Goal: Task Accomplishment & Management: Manage account settings

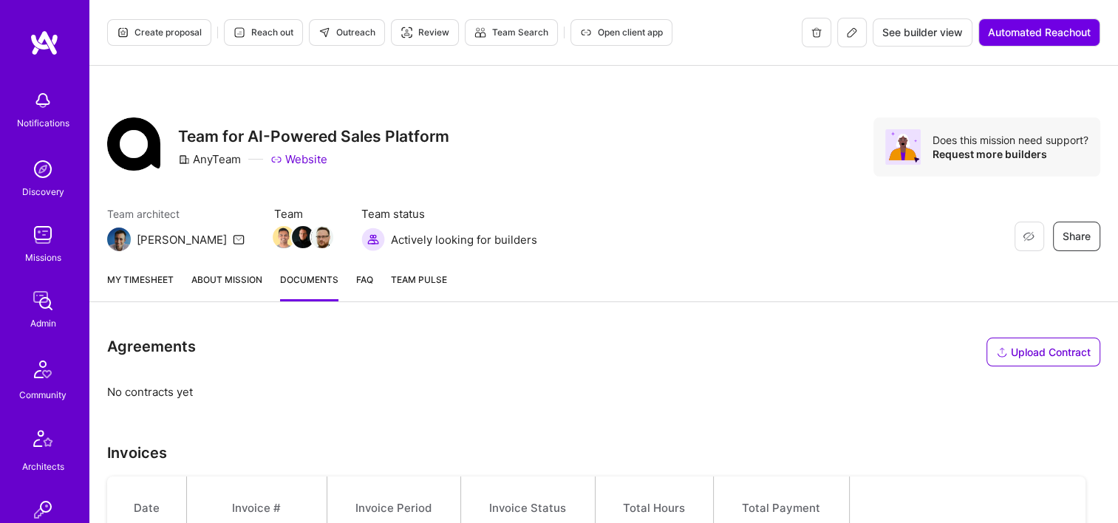
click at [39, 295] on img at bounding box center [43, 301] width 30 height 30
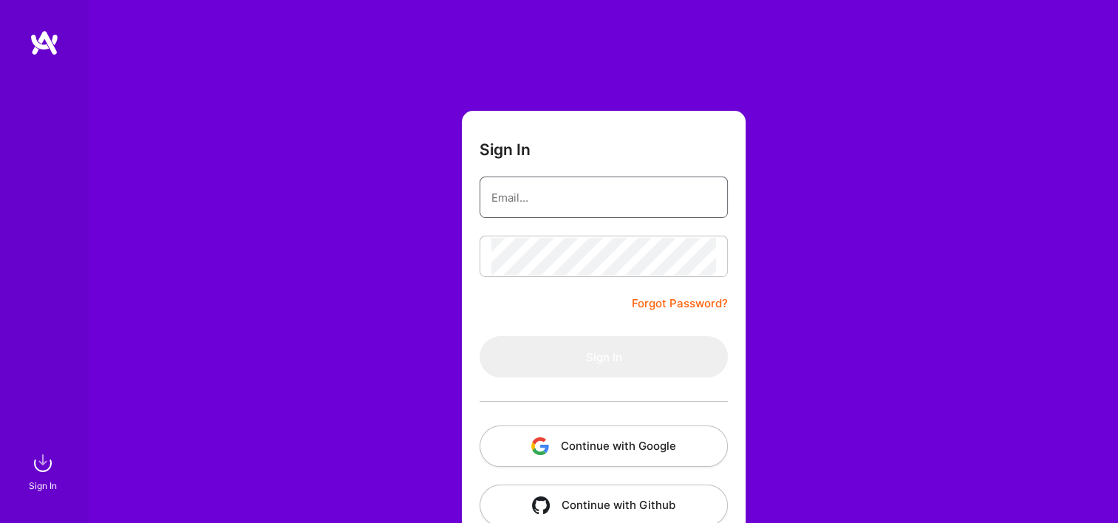
type input "Michaelgombos@a.team"
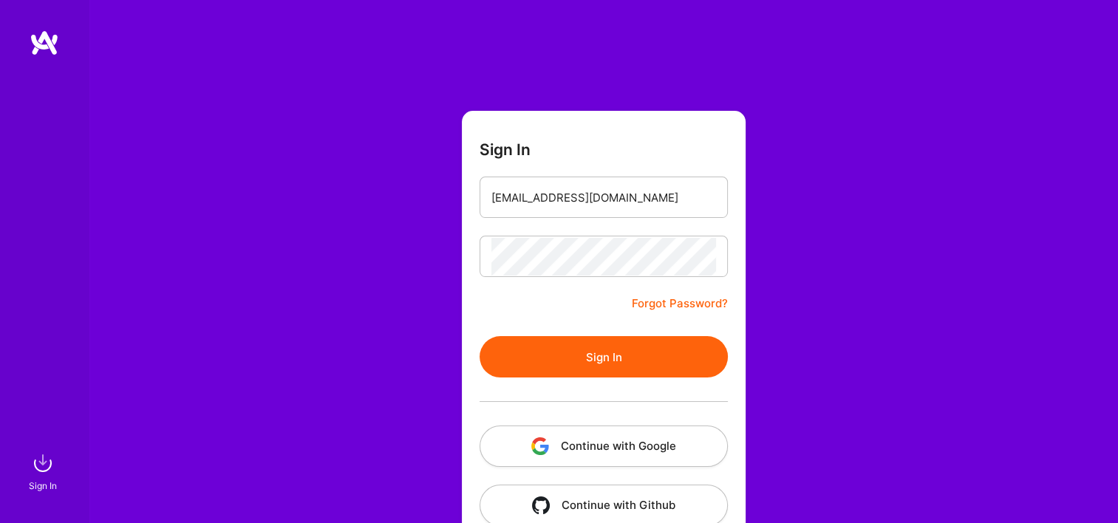
click at [553, 455] on button "Continue with Google" at bounding box center [603, 446] width 248 height 41
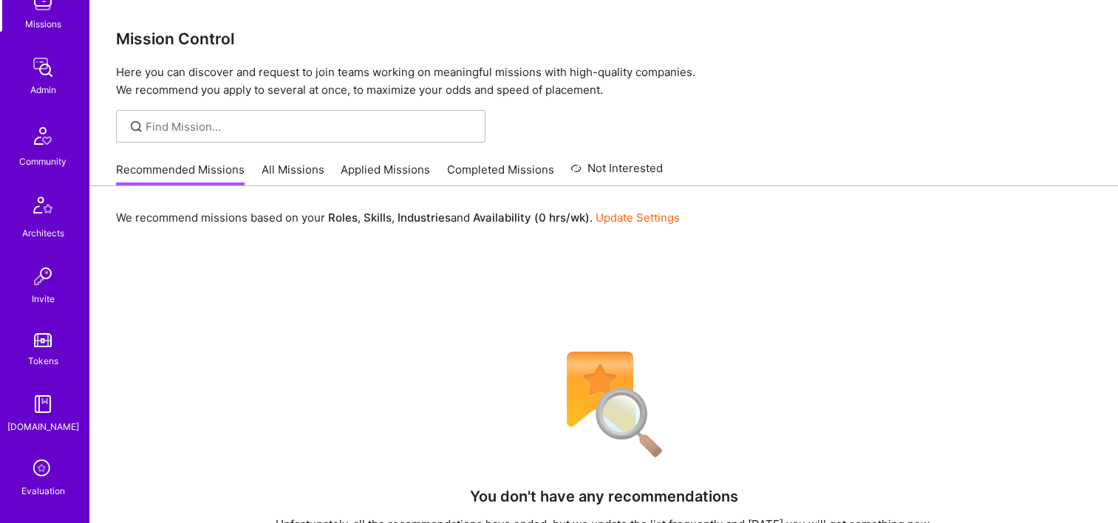
scroll to position [148, 0]
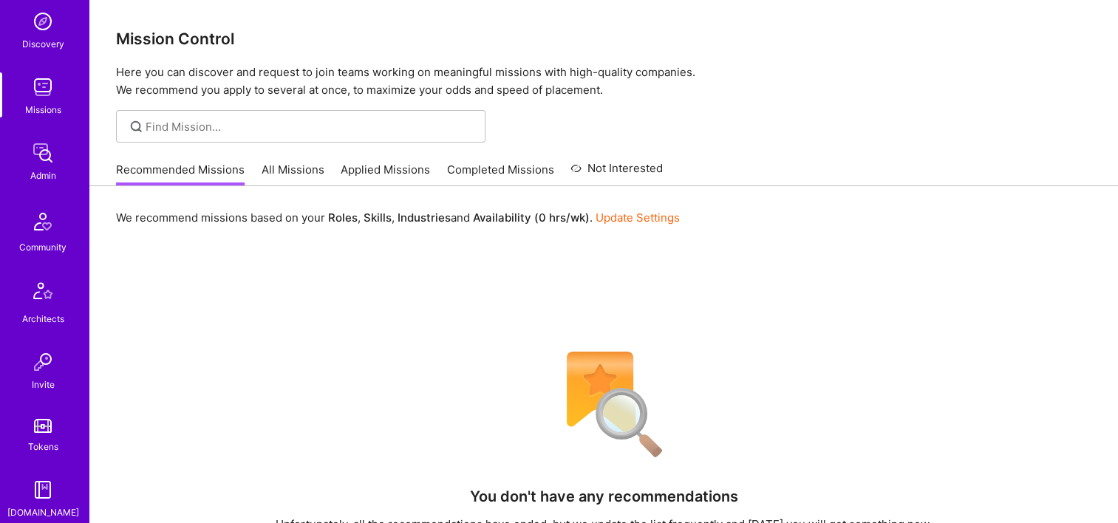
click at [47, 172] on div "Admin" at bounding box center [43, 176] width 26 height 16
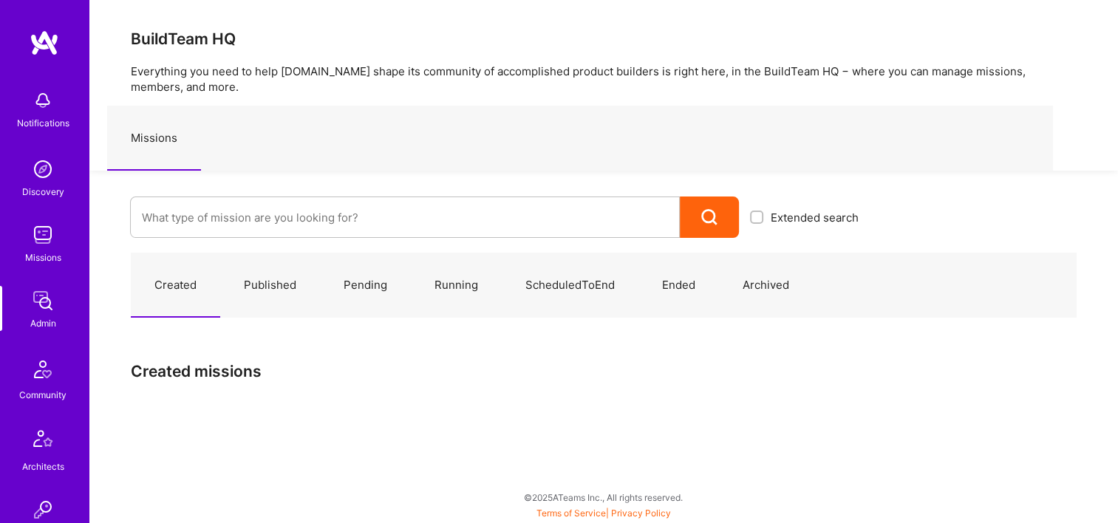
drag, startPoint x: 297, startPoint y: 172, endPoint x: 304, endPoint y: 197, distance: 26.0
click at [297, 172] on div "Extended search" at bounding box center [479, 204] width 780 height 67
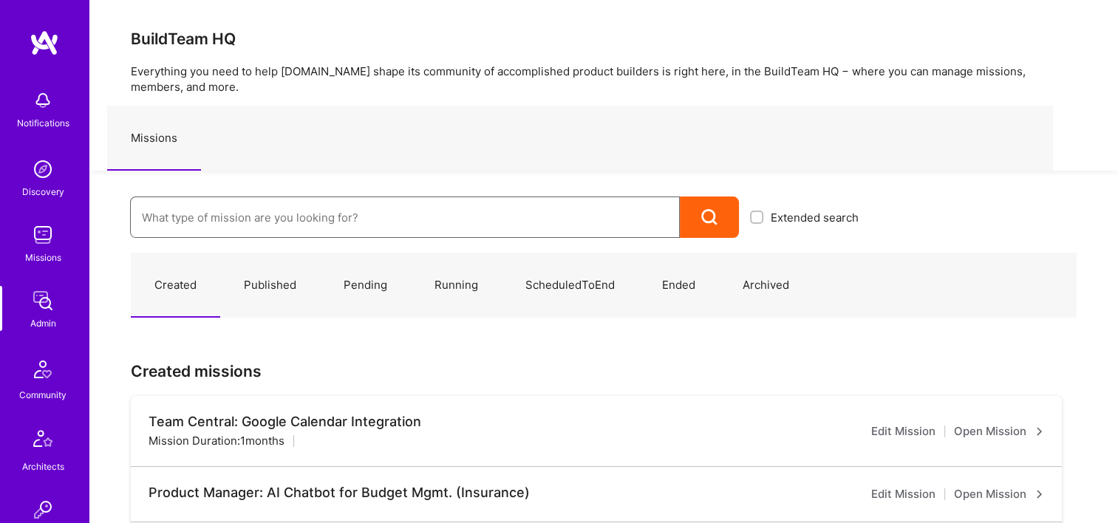
click at [304, 222] on input at bounding box center [405, 218] width 526 height 38
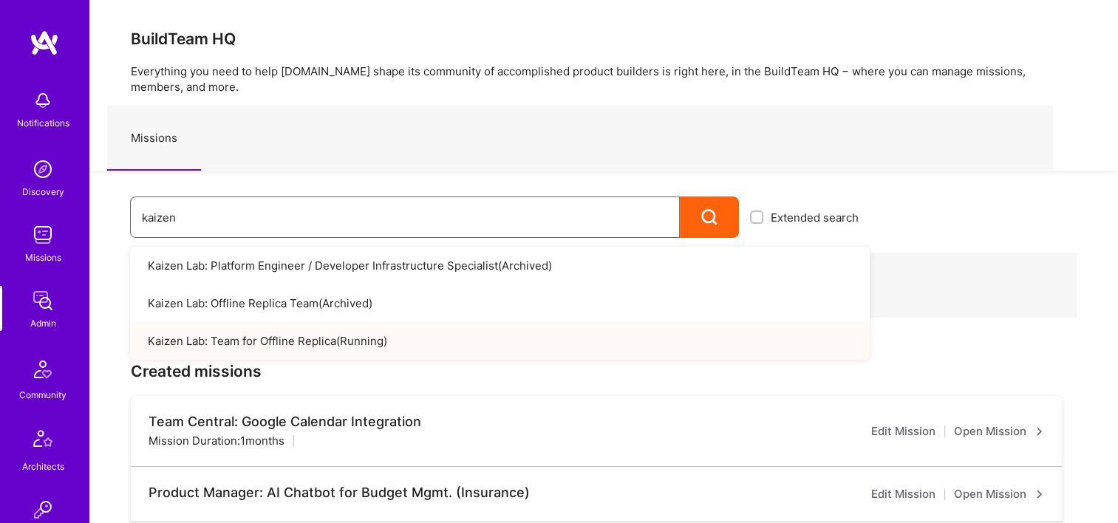
type input "kaizen"
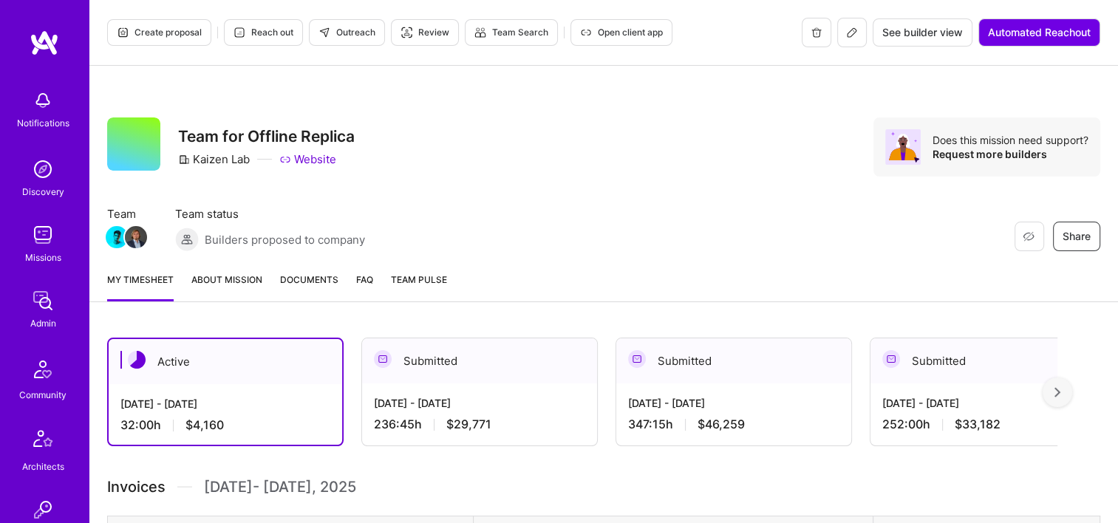
click at [307, 286] on span "Documents" at bounding box center [309, 280] width 58 height 16
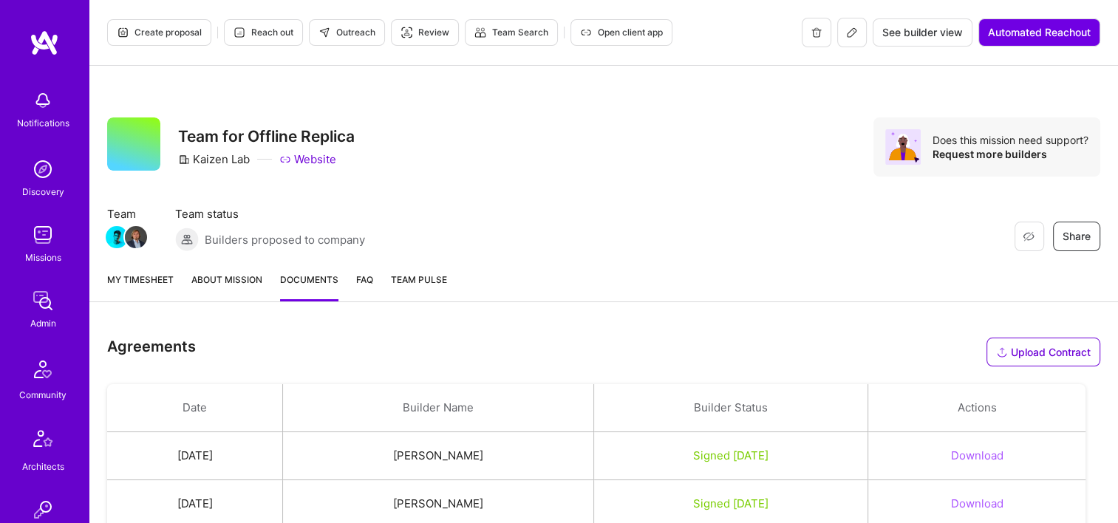
click at [615, 38] on span "Open client app" at bounding box center [621, 32] width 83 height 13
click at [607, 32] on span "Open client app" at bounding box center [621, 32] width 83 height 13
click at [561, 186] on div "Restore Not Interested Share Team for Offline Replica Kaizen Lab Website Does t…" at bounding box center [603, 163] width 1028 height 194
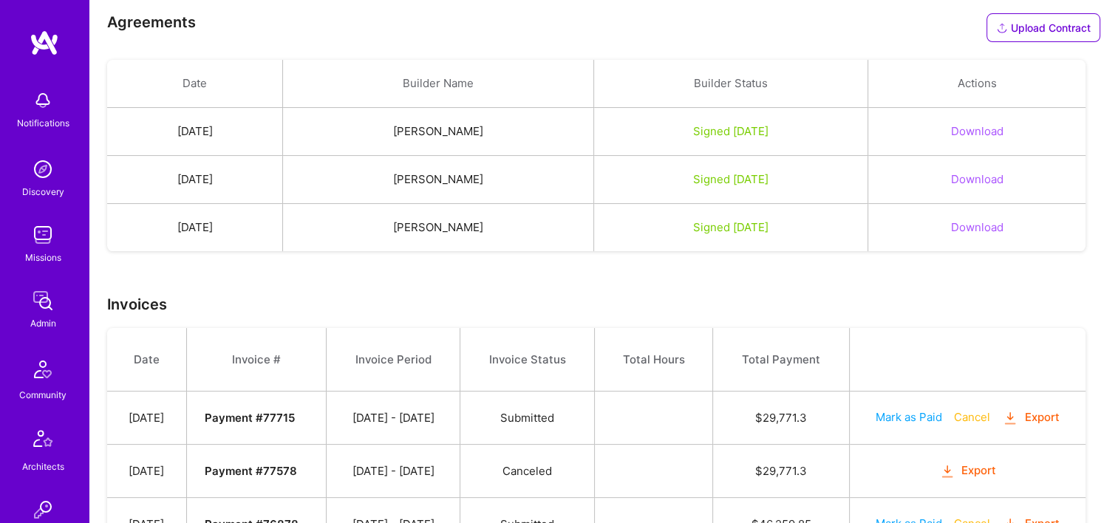
scroll to position [451, 0]
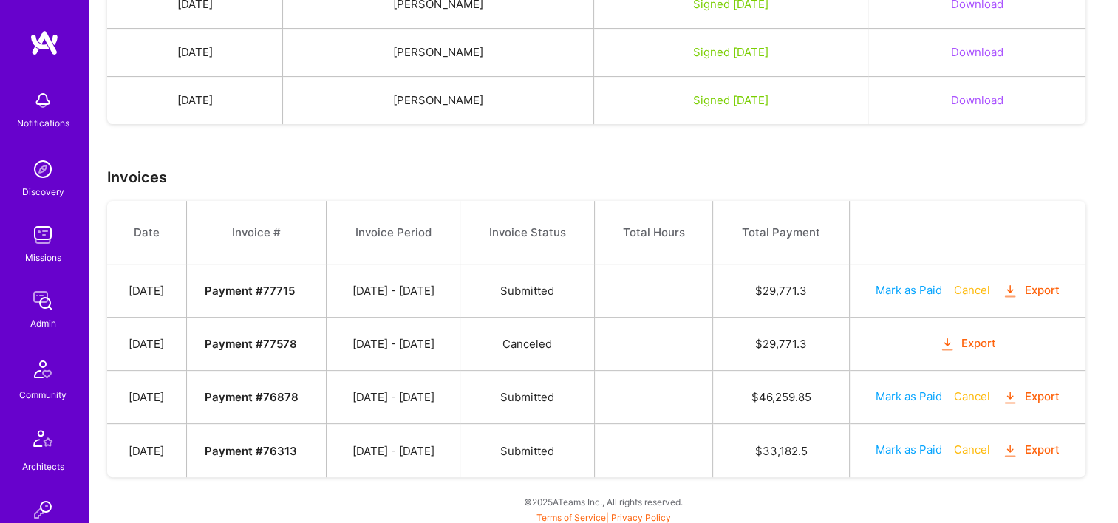
click at [1025, 446] on button "Export" at bounding box center [1031, 450] width 58 height 17
click at [1053, 389] on button "Export" at bounding box center [1031, 397] width 58 height 17
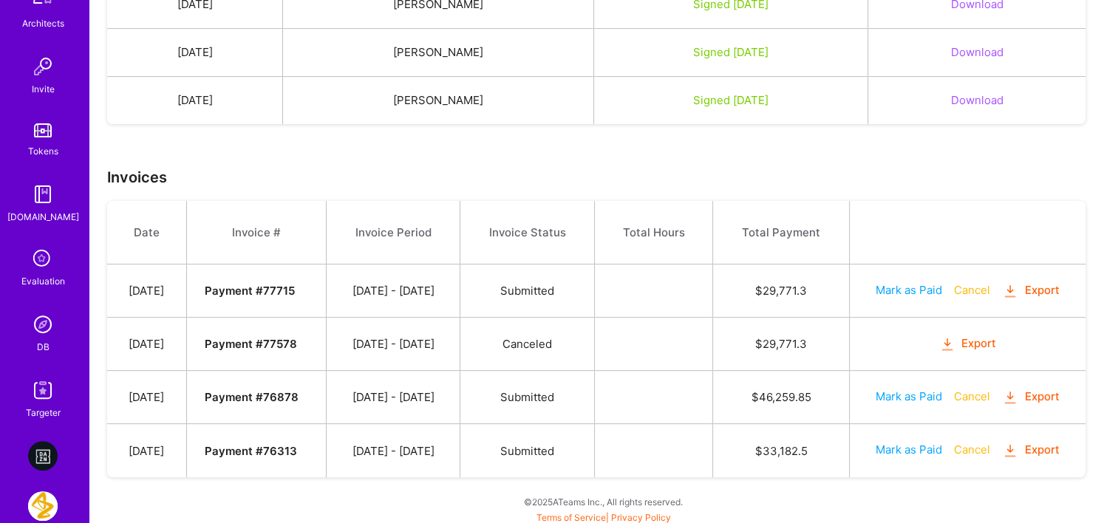
click at [55, 315] on link "DB" at bounding box center [43, 332] width 92 height 45
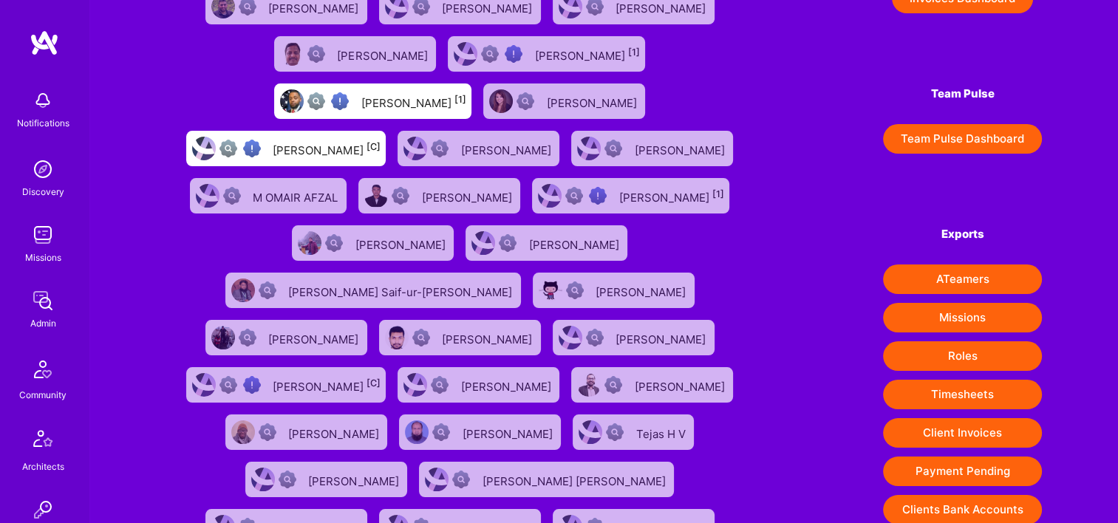
scroll to position [369, 0]
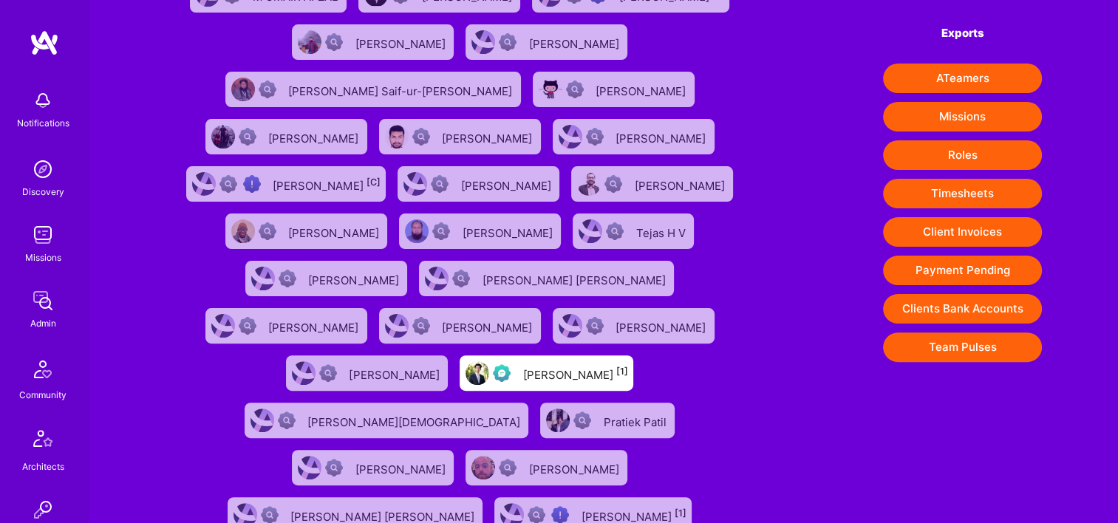
click at [964, 267] on button "Payment Pending" at bounding box center [962, 271] width 159 height 30
click at [49, 312] on img at bounding box center [43, 301] width 30 height 30
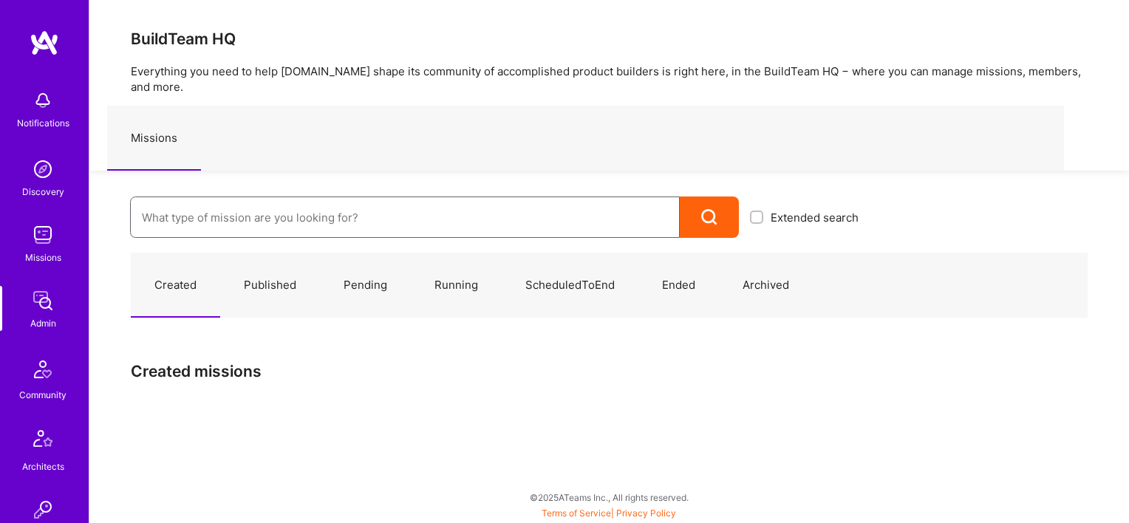
click at [309, 205] on input at bounding box center [405, 218] width 526 height 38
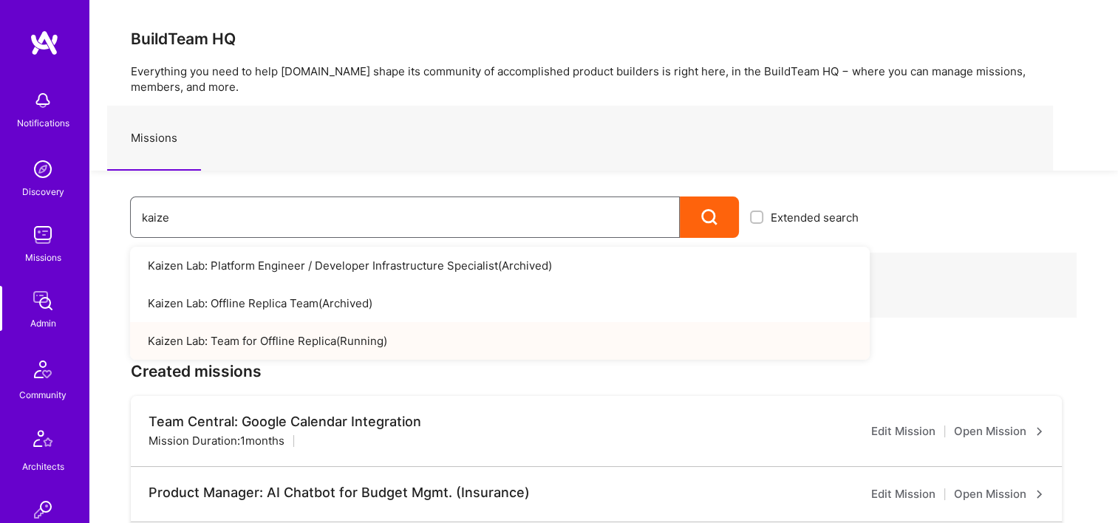
type input "kaize"
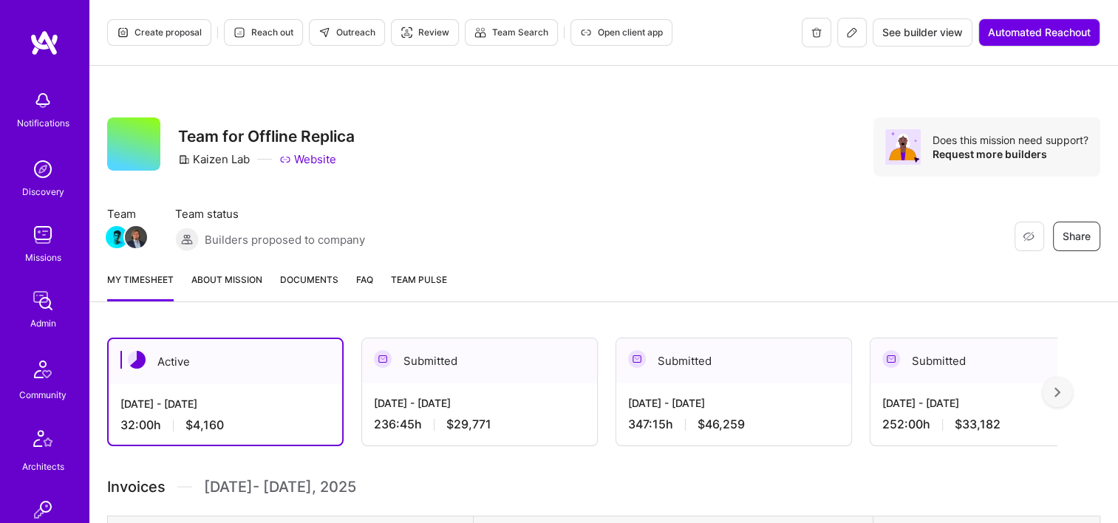
click at [296, 284] on span "Documents" at bounding box center [309, 280] width 58 height 16
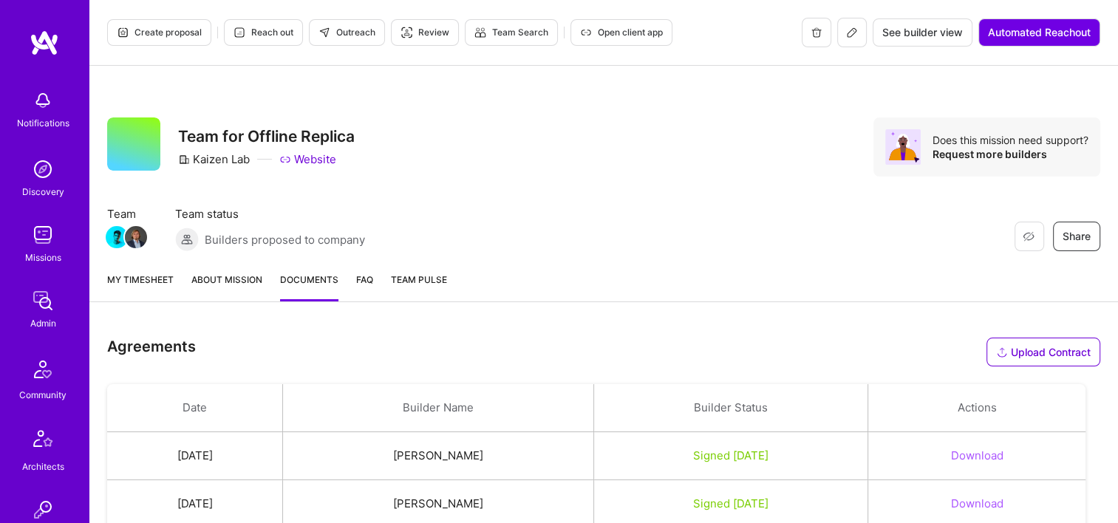
click at [601, 27] on span "Open client app" at bounding box center [621, 32] width 83 height 13
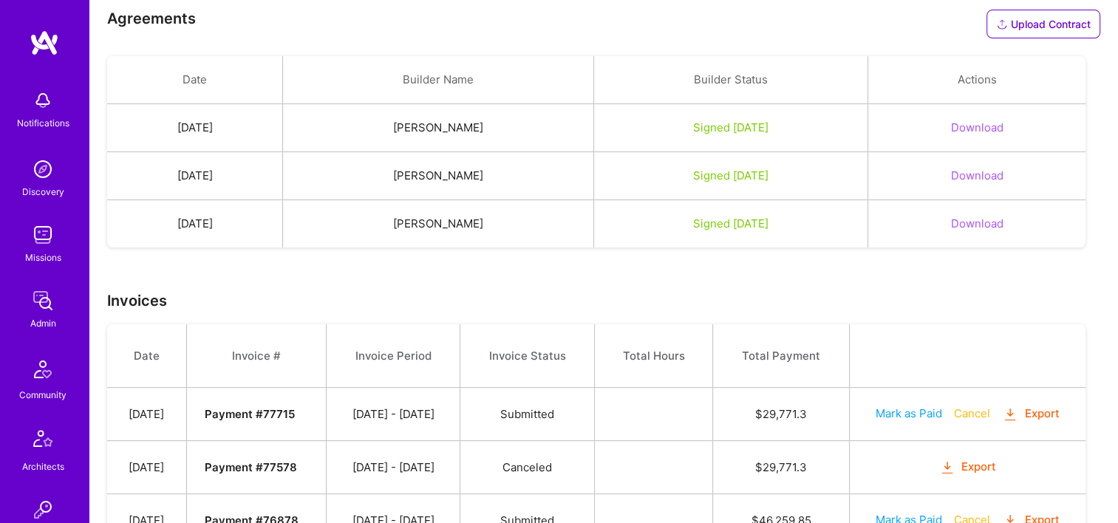
scroll to position [443, 0]
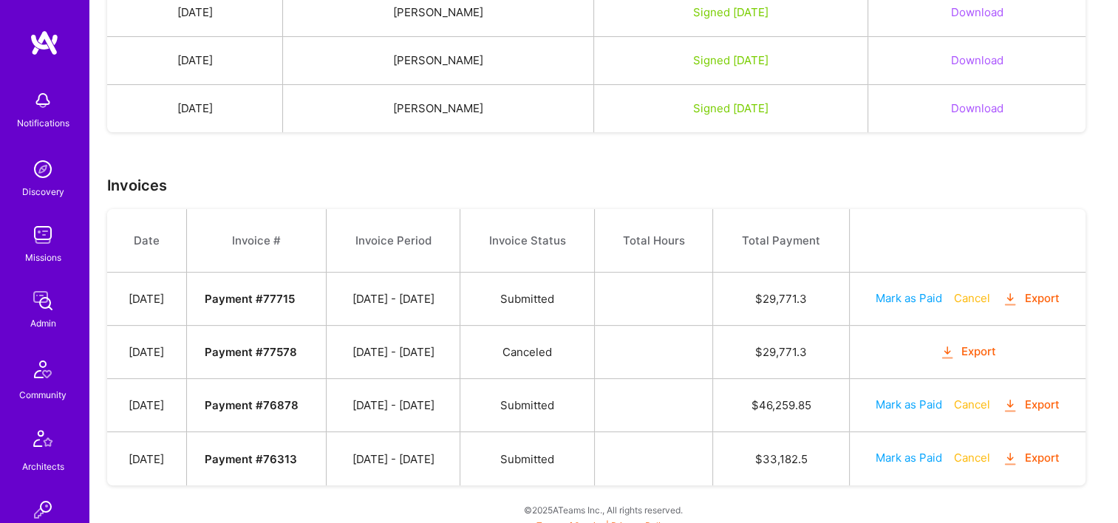
drag, startPoint x: 1058, startPoint y: 465, endPoint x: 1051, endPoint y: 461, distance: 7.6
click at [1058, 465] on td "Mark as Paid Cancel Export" at bounding box center [967, 458] width 236 height 53
click at [1046, 454] on button "Export" at bounding box center [1031, 458] width 58 height 17
drag, startPoint x: 563, startPoint y: 377, endPoint x: 1026, endPoint y: 378, distance: 463.2
click at [563, 379] on td "Submitted" at bounding box center [527, 405] width 134 height 53
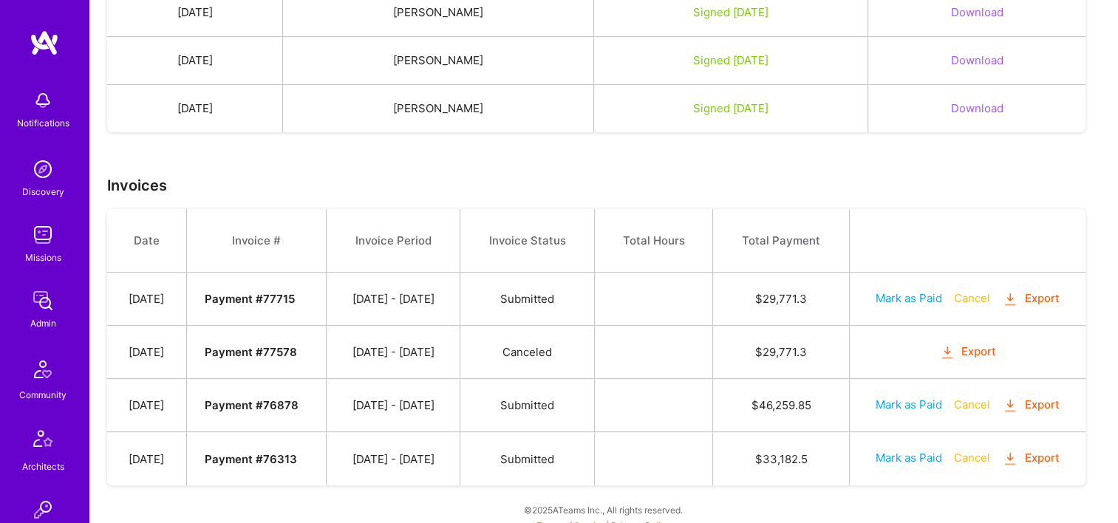
click at [1034, 403] on button "Export" at bounding box center [1031, 405] width 58 height 17
click at [609, 143] on div "Agreements Upload Contract Drop a file here Choose a file Cancel Remove Date Bu…" at bounding box center [603, 206] width 1028 height 659
